Goal: Task Accomplishment & Management: Use online tool/utility

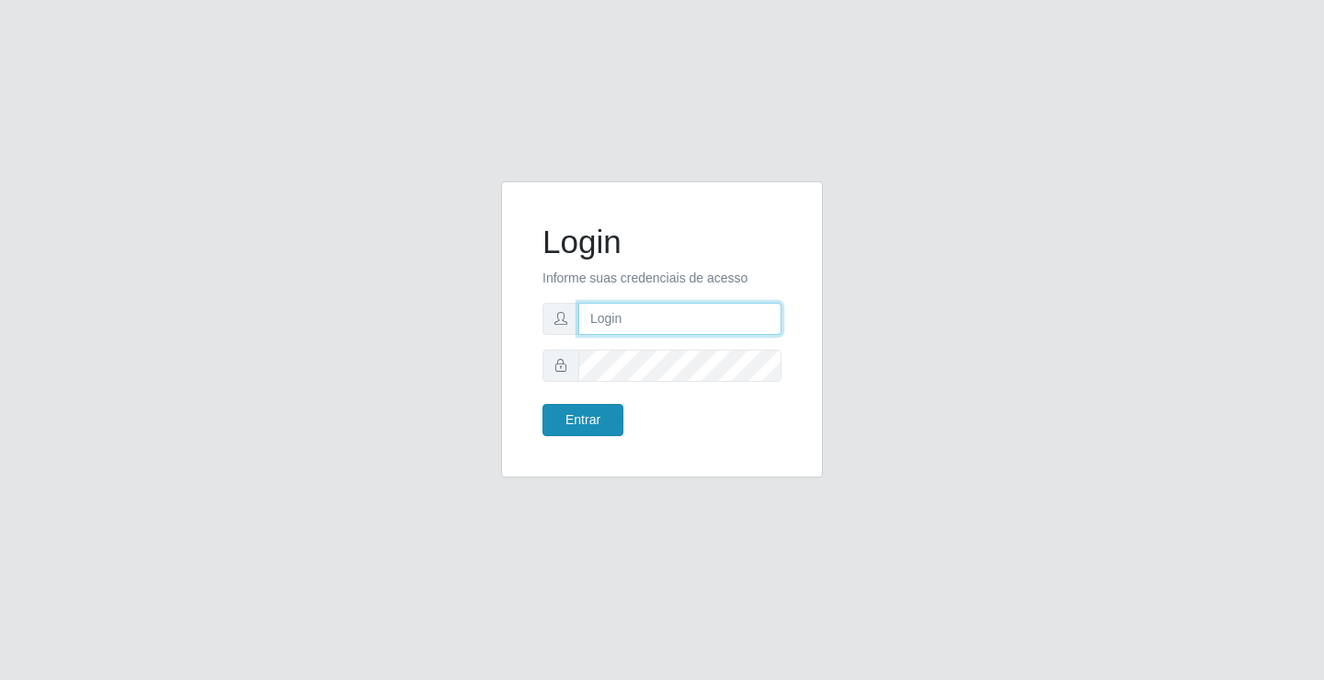
type input "[EMAIL_ADDRESS][DOMAIN_NAME]"
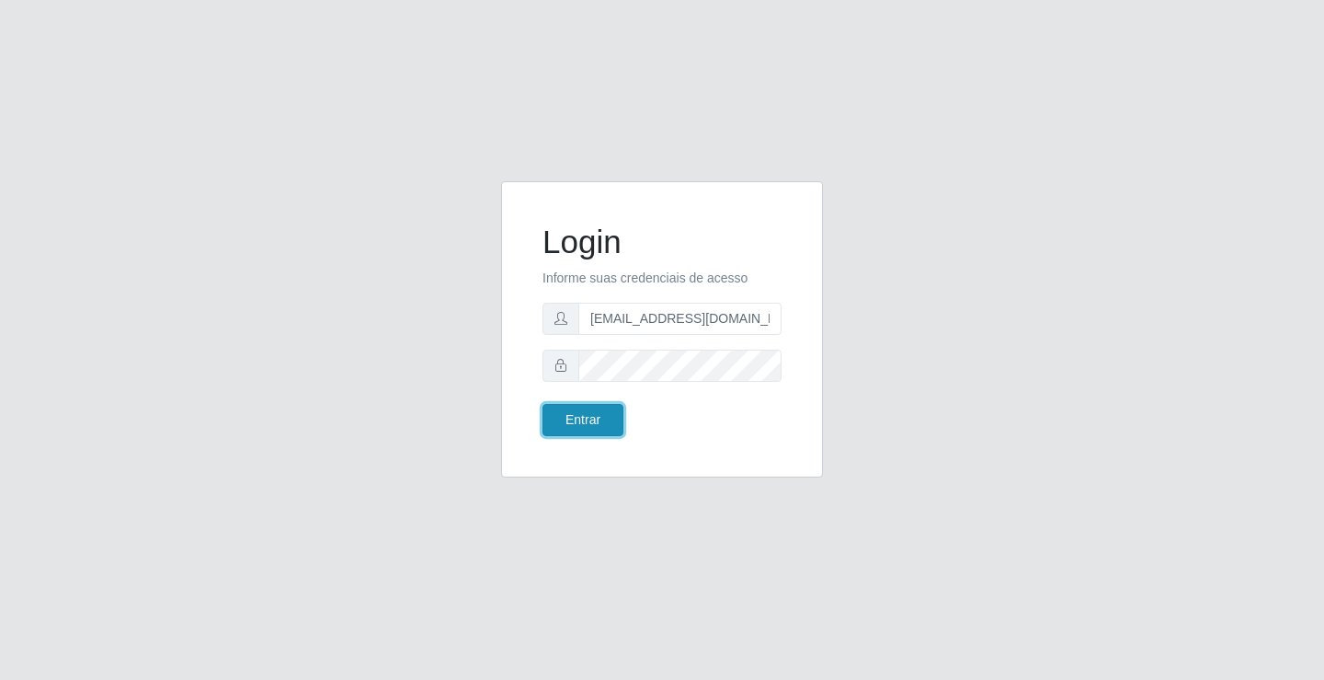
click at [602, 416] on button "Entrar" at bounding box center [583, 420] width 81 height 32
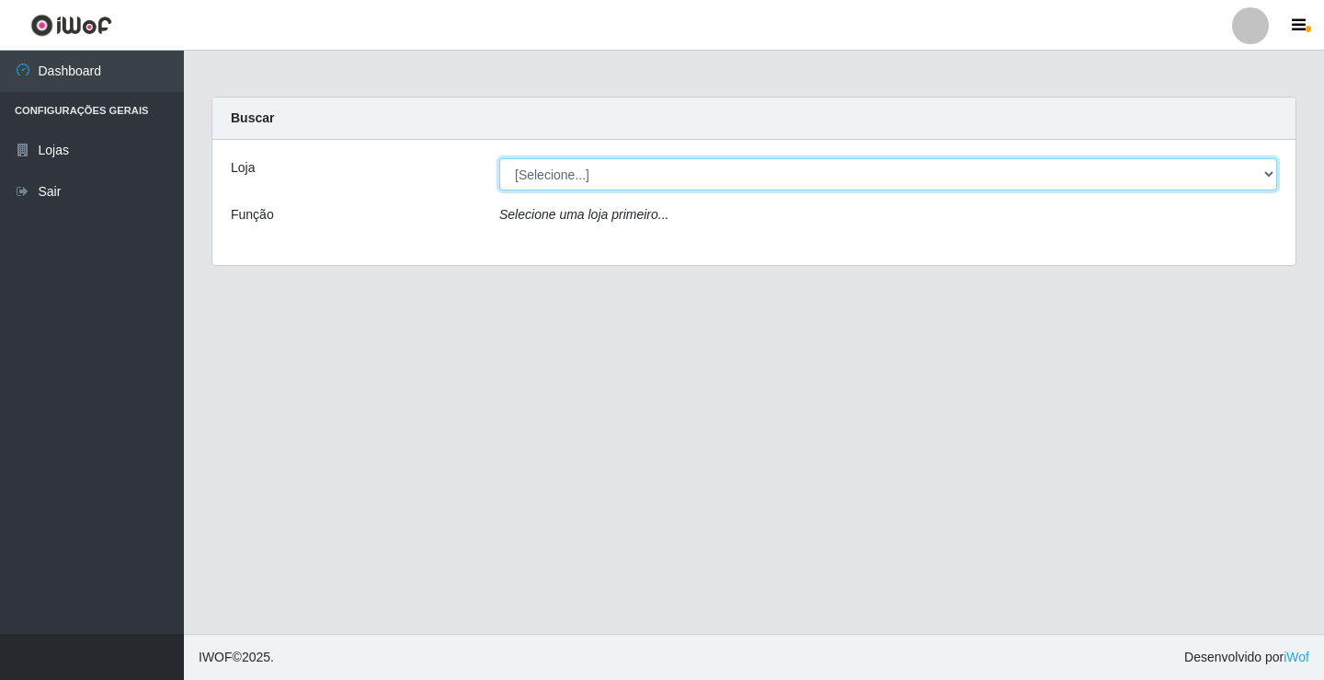
click at [707, 178] on select "[Selecione...] Rede Potiguar 4 - Extremoz" at bounding box center [888, 174] width 778 height 32
select select "78"
click at [499, 158] on select "[Selecione...] Rede Potiguar 4 - Extremoz" at bounding box center [888, 174] width 778 height 32
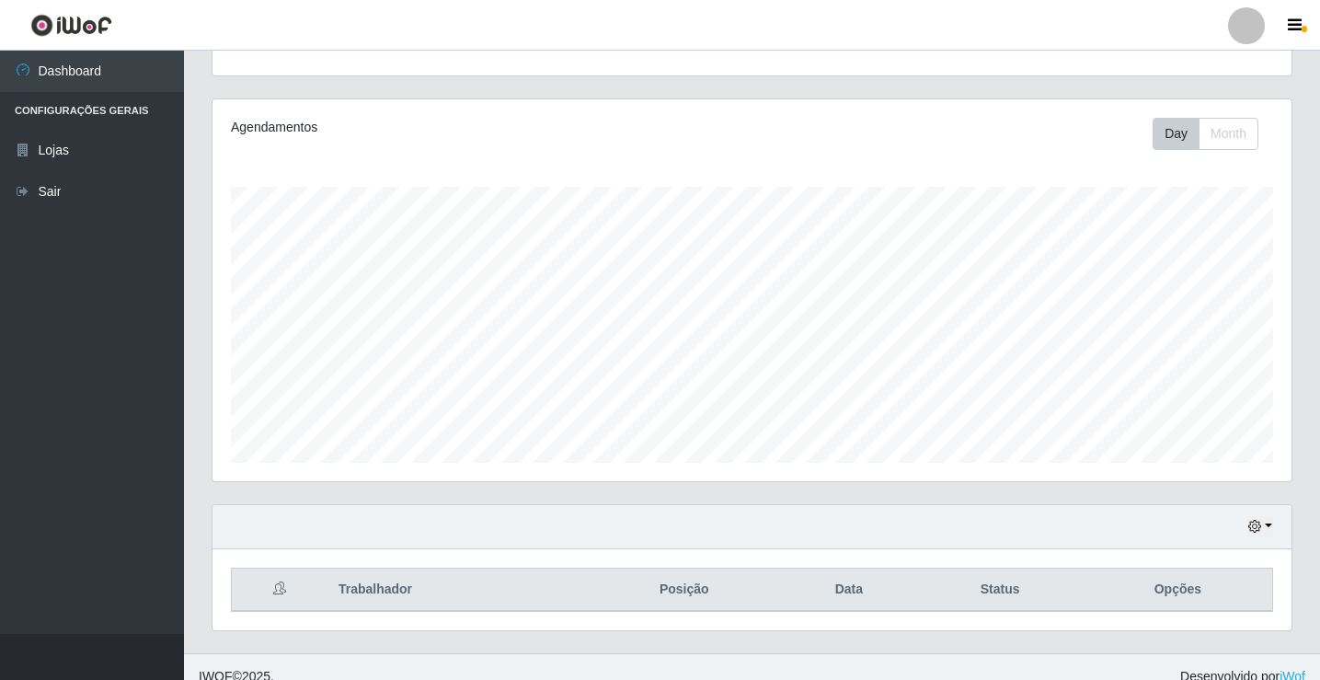
scroll to position [214, 0]
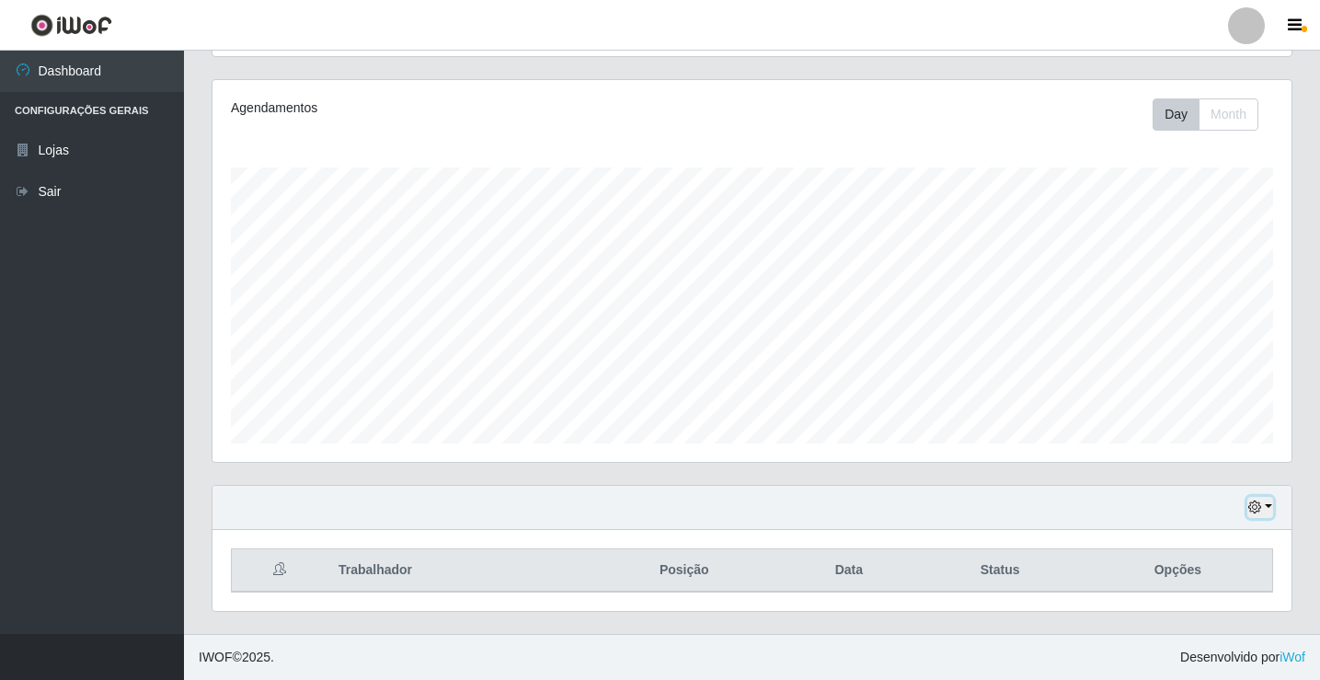
click at [1263, 505] on button "button" at bounding box center [1260, 507] width 26 height 21
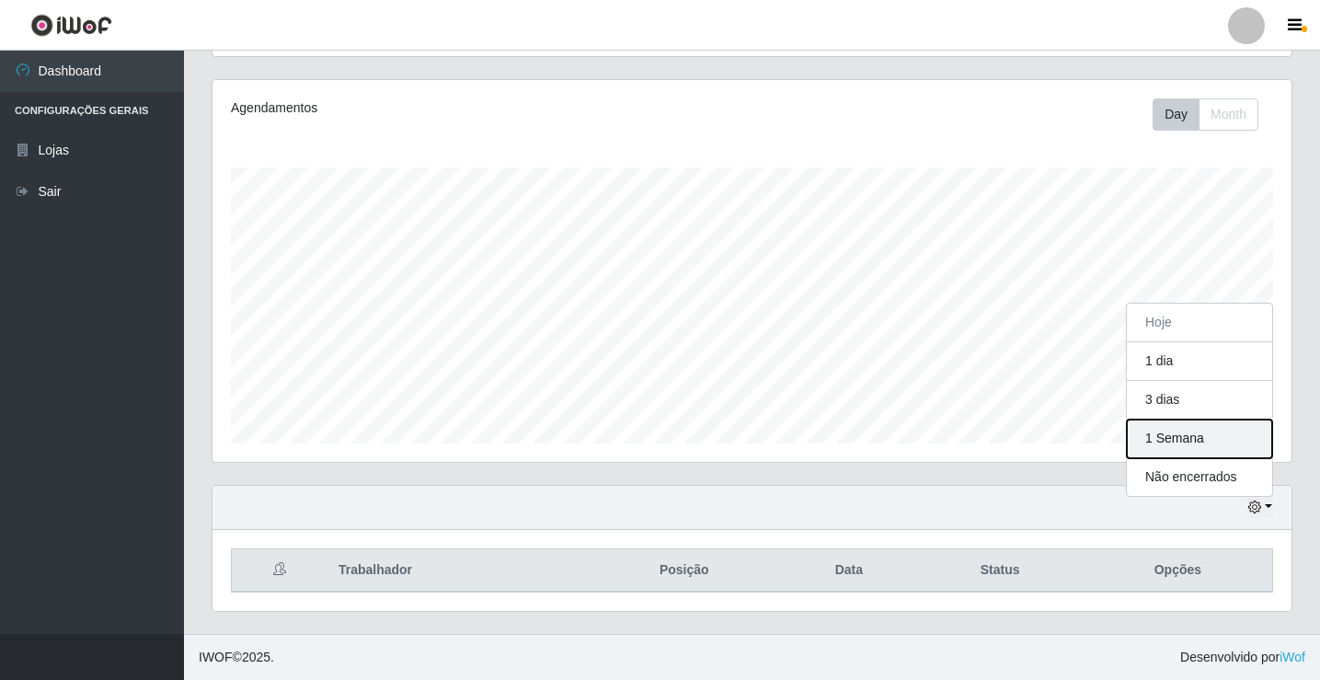
click at [1222, 433] on button "1 Semana" at bounding box center [1199, 438] width 145 height 39
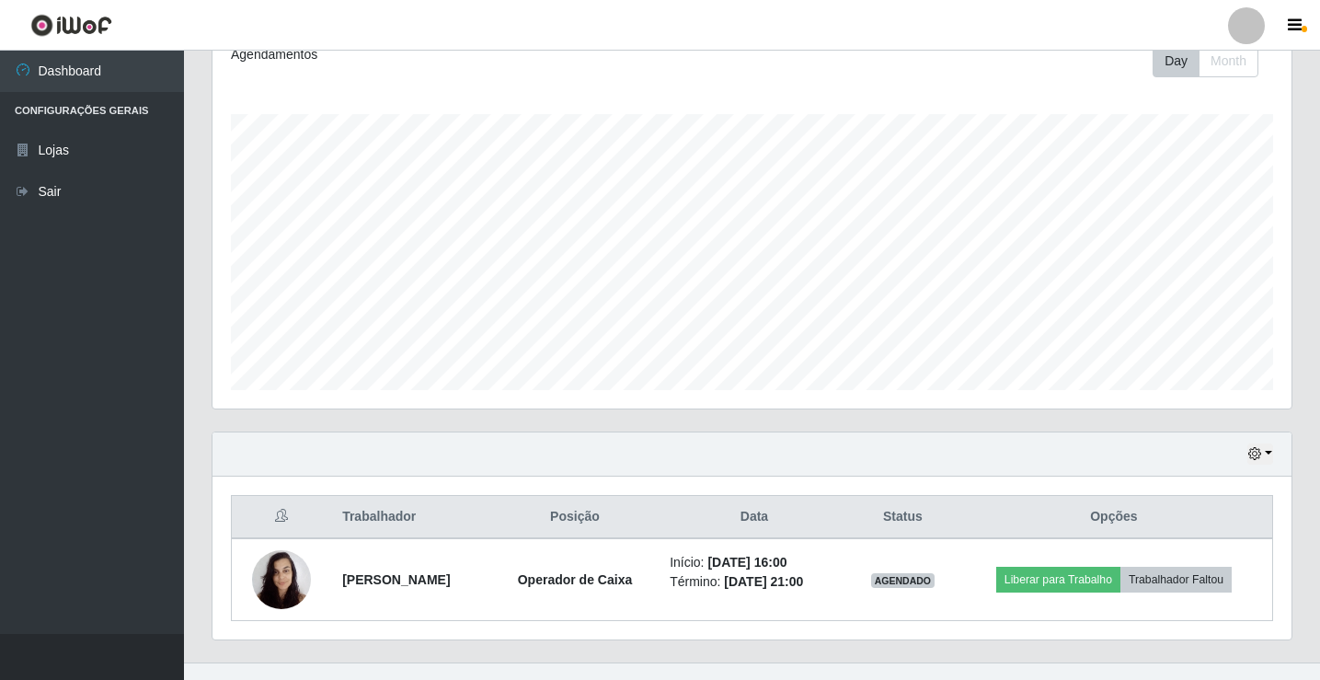
scroll to position [296, 0]
